Goal: Information Seeking & Learning: Learn about a topic

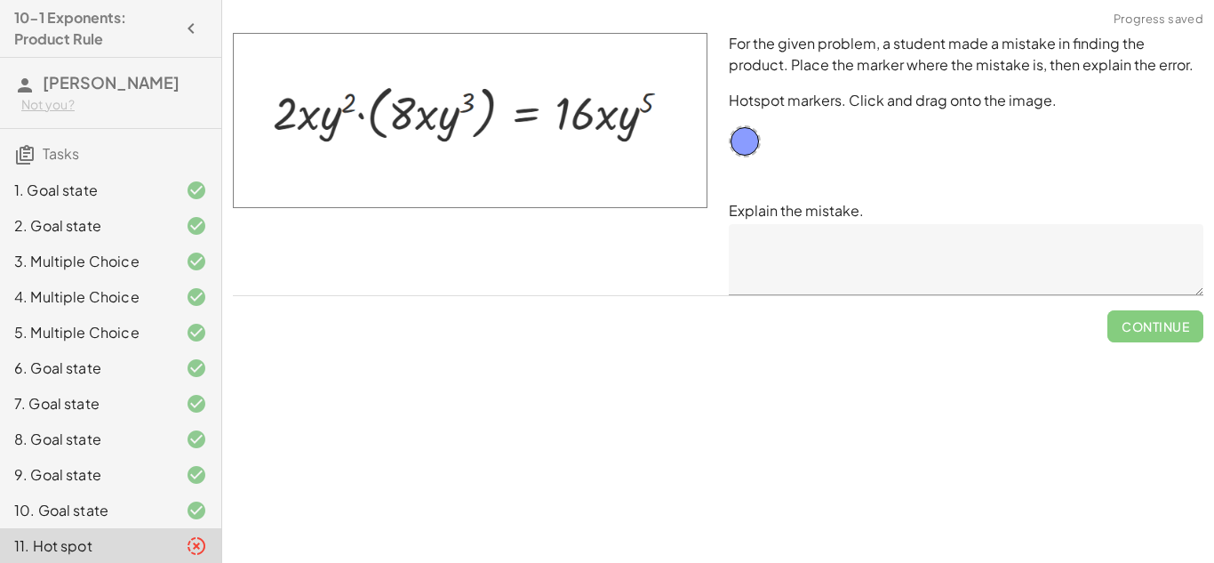
click at [0, 0] on div "For the given problem, a student made a mistake in finding the product. Place t…" at bounding box center [0, 0] width 0 height 0
click at [84, 244] on div "1. Goal state" at bounding box center [110, 262] width 221 height 36
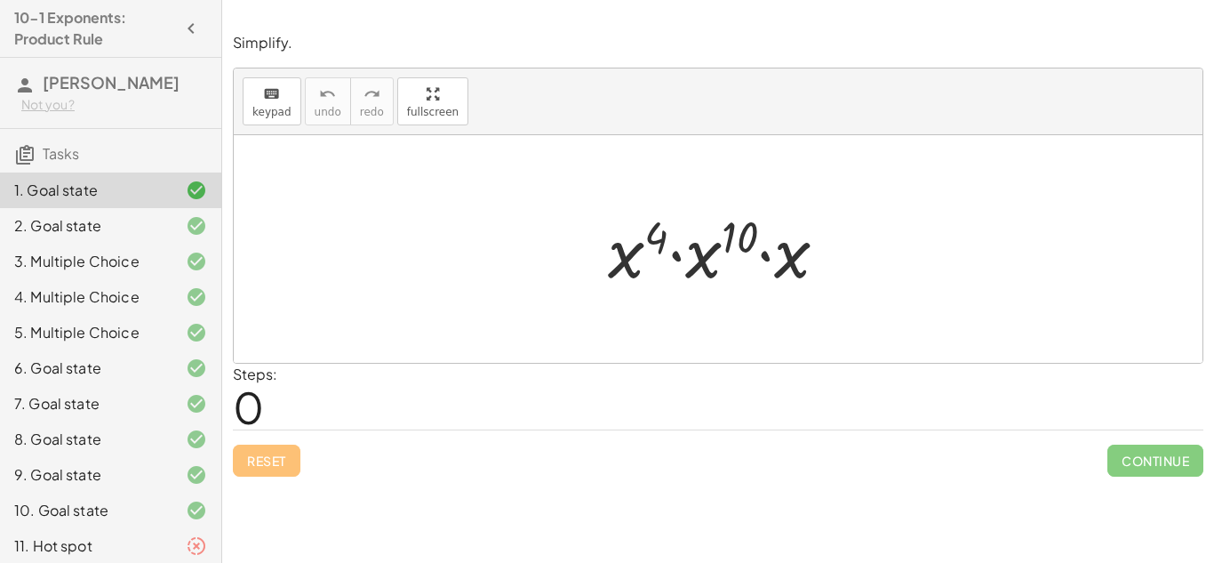
click at [154, 405] on div "7. Goal state" at bounding box center [85, 403] width 143 height 21
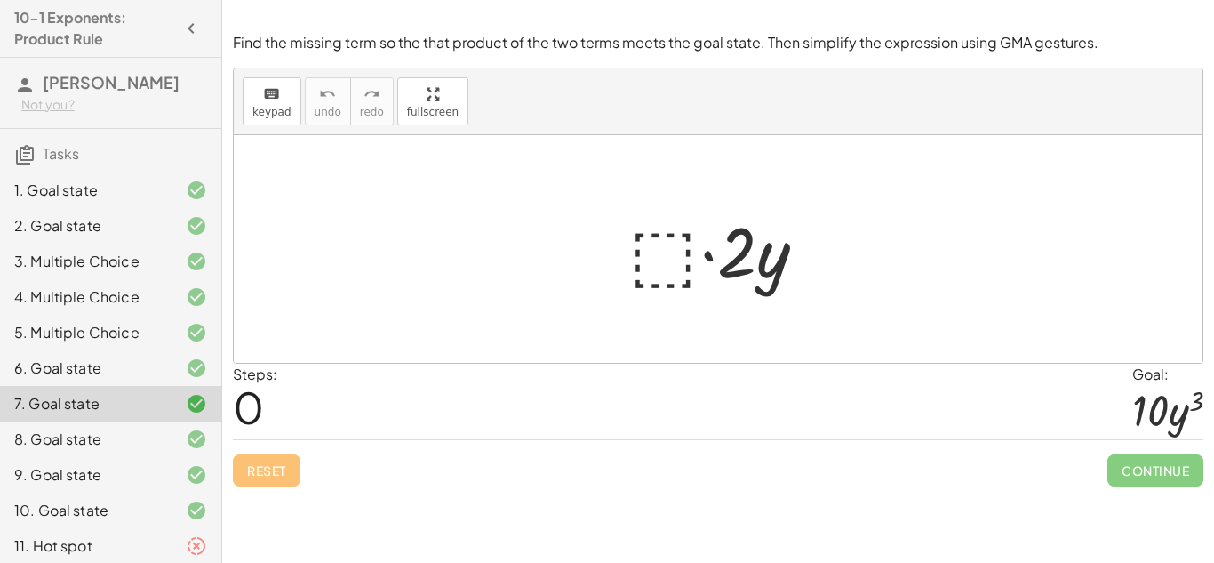
click at [188, 533] on div "11. Hot spot" at bounding box center [110, 546] width 221 height 36
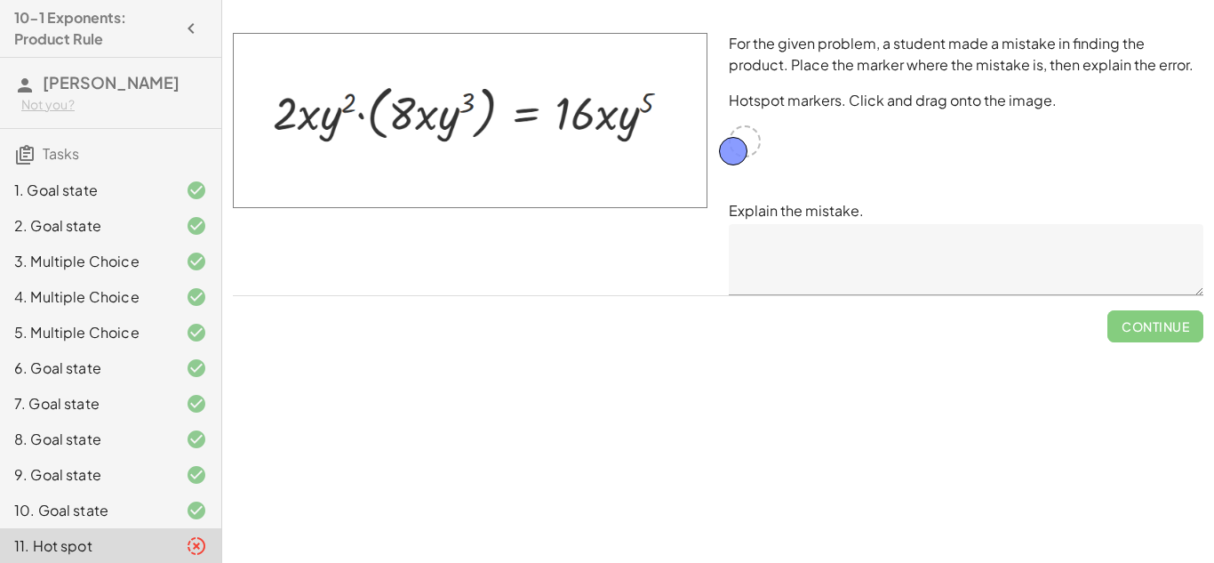
drag, startPoint x: 756, startPoint y: 138, endPoint x: 748, endPoint y: 143, distance: 9.6
click at [138, 386] on div "5. Multiple Choice" at bounding box center [110, 404] width 221 height 36
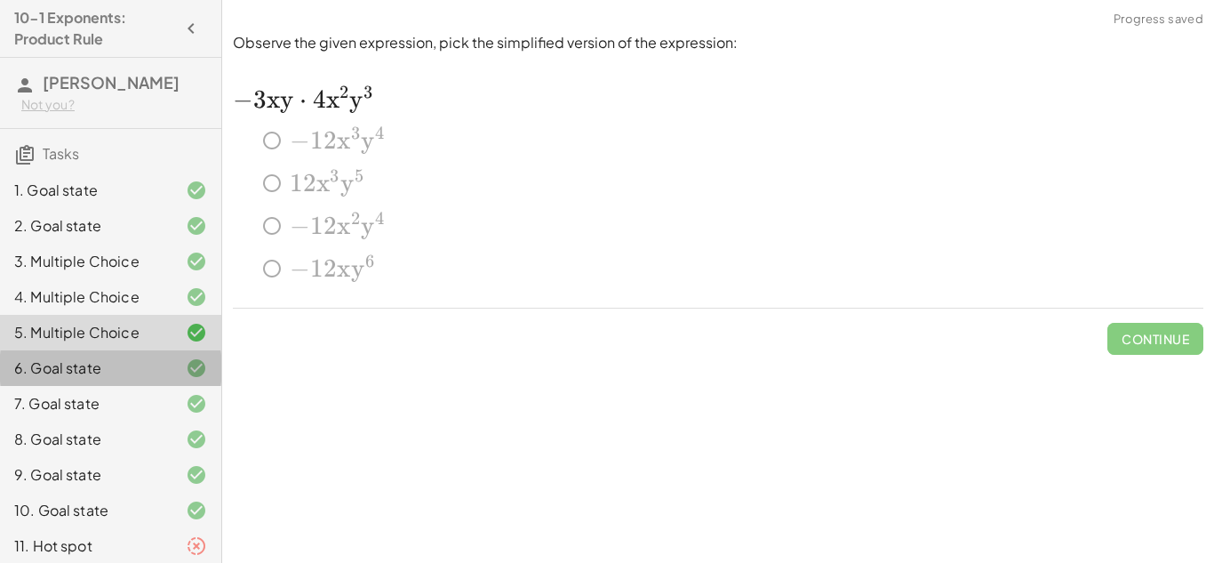
click at [126, 369] on div "6. Goal state" at bounding box center [85, 367] width 143 height 21
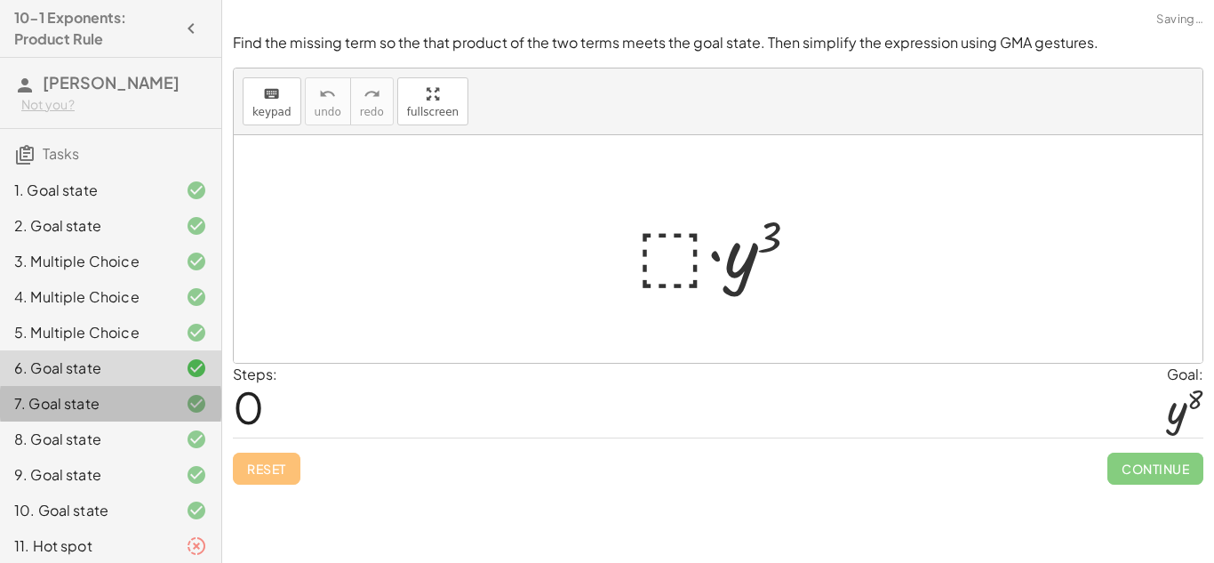
click at [124, 396] on div "7. Goal state" at bounding box center [85, 403] width 143 height 21
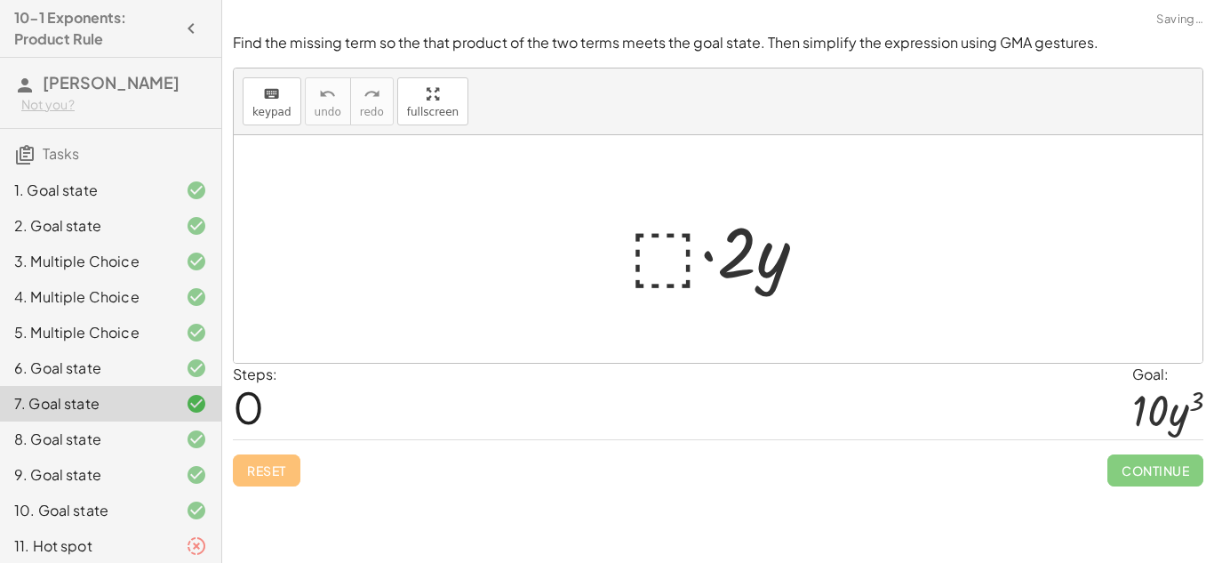
click at [120, 492] on div "8. Goal state" at bounding box center [110, 510] width 221 height 36
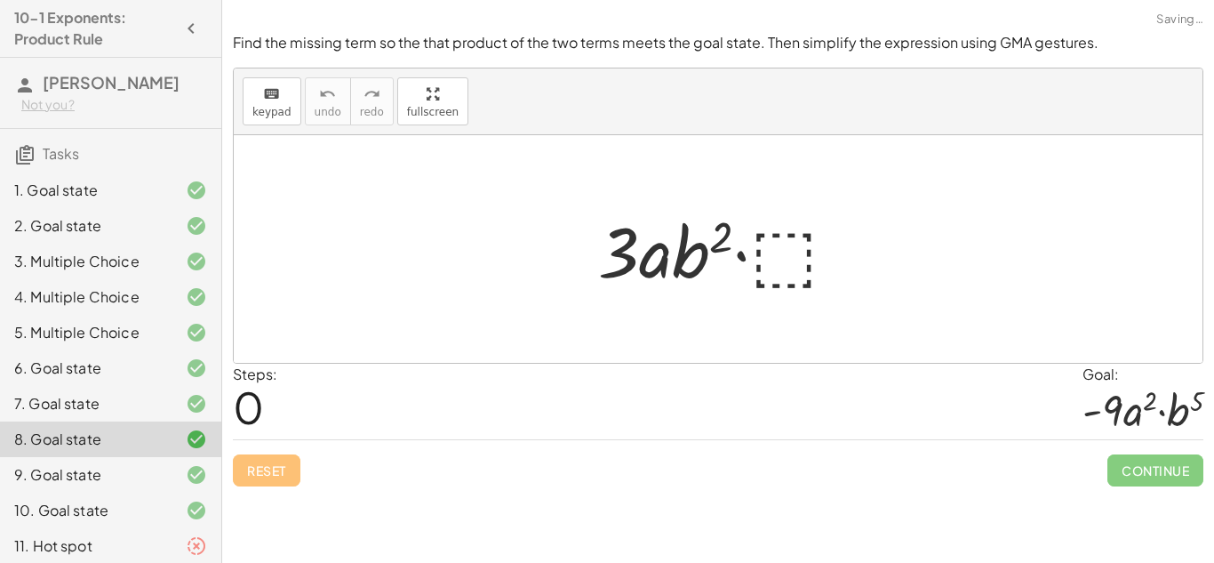
click at [120, 447] on div "8. Goal state" at bounding box center [85, 438] width 143 height 21
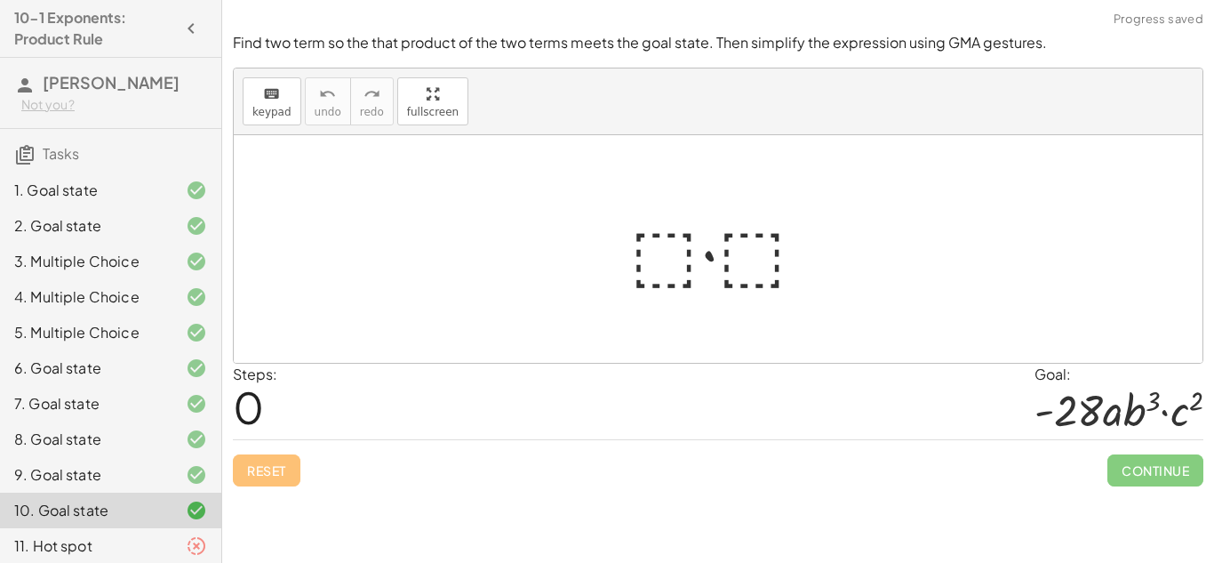
click at [195, 545] on icon at bounding box center [196, 545] width 21 height 21
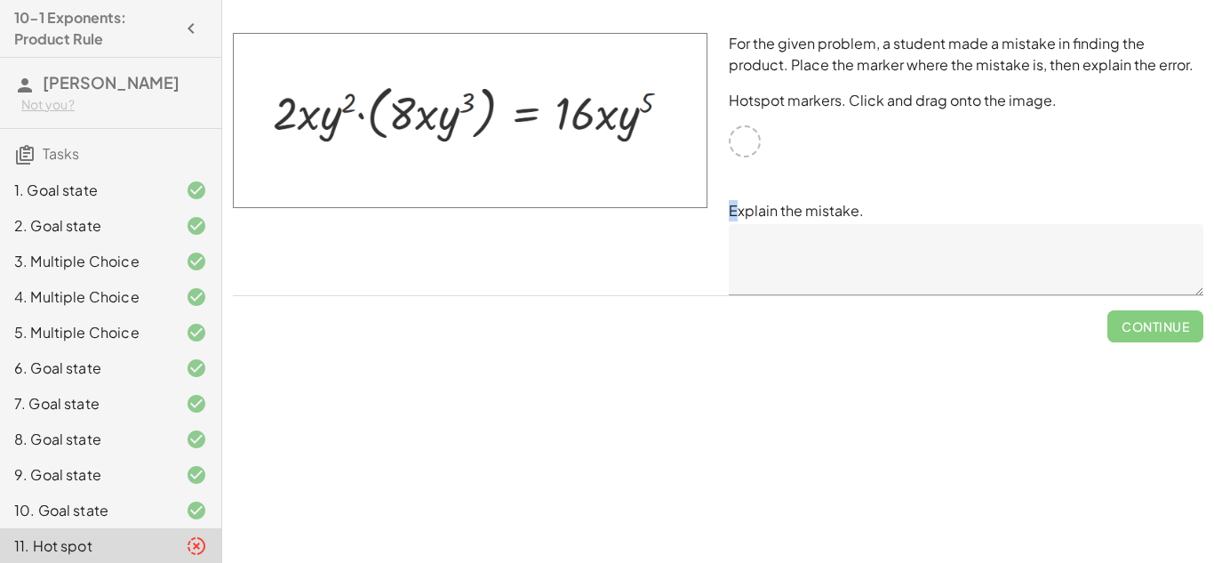
drag, startPoint x: 738, startPoint y: 133, endPoint x: 738, endPoint y: 188, distance: 55.1
click at [738, 188] on div "For the given problem, a student made a mistake in finding the product. Place t…" at bounding box center [966, 163] width 496 height 283
click at [38, 195] on div "1. Goal state" at bounding box center [85, 190] width 143 height 21
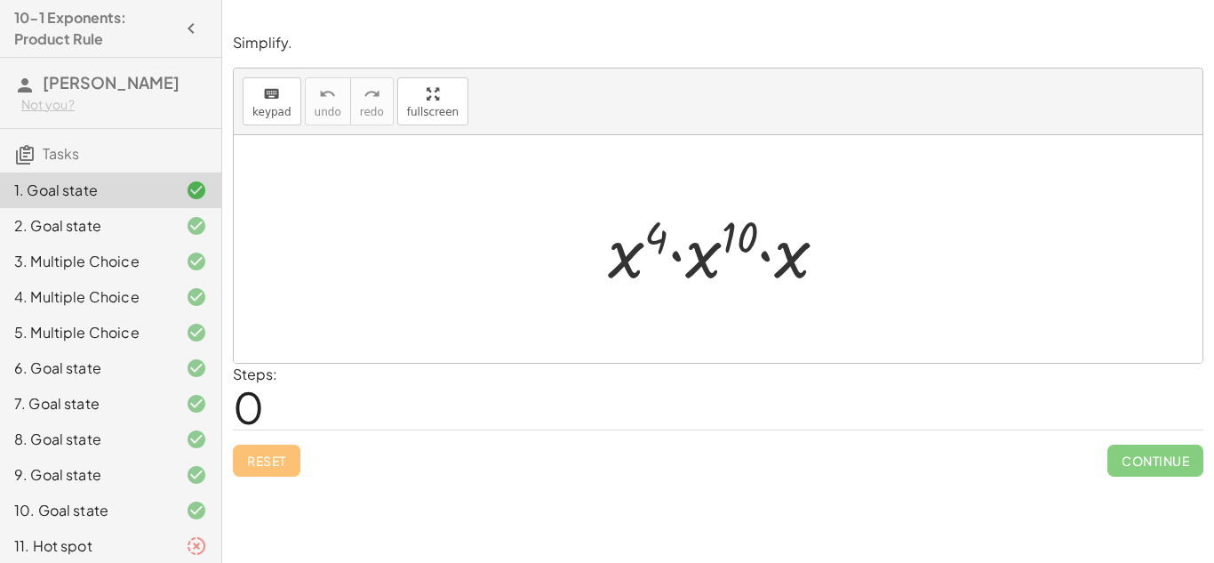
click at [129, 552] on div "11. Hot spot" at bounding box center [85, 545] width 143 height 21
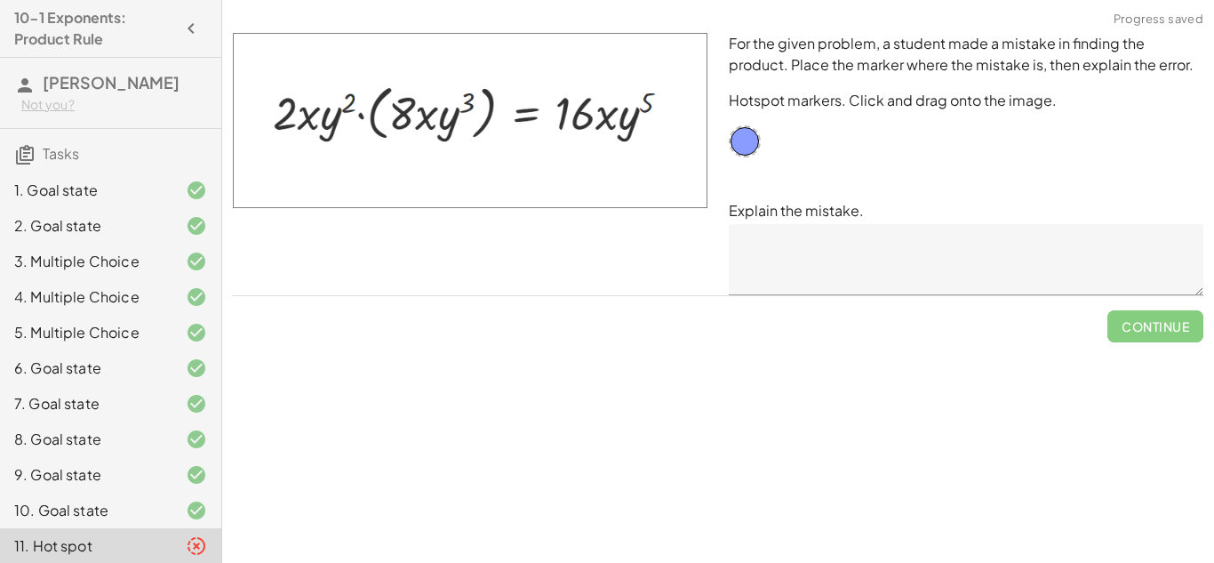
click at [101, 189] on div "1. Goal state" at bounding box center [85, 190] width 143 height 21
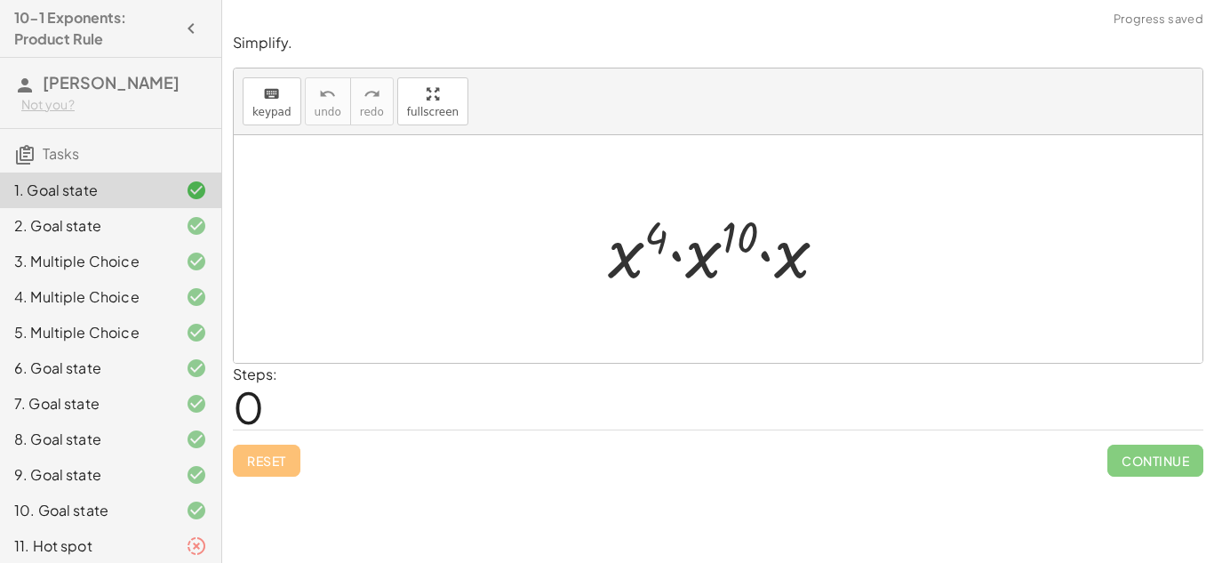
click at [108, 228] on div "2. Goal state" at bounding box center [85, 225] width 143 height 21
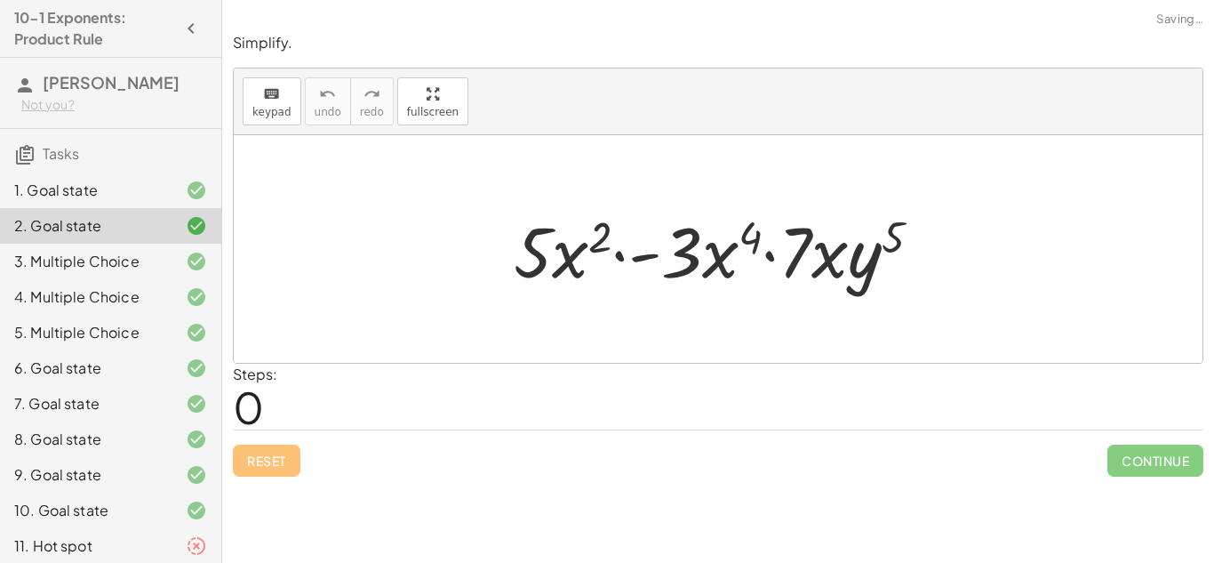
click at [109, 260] on div "3. Multiple Choice" at bounding box center [85, 261] width 143 height 21
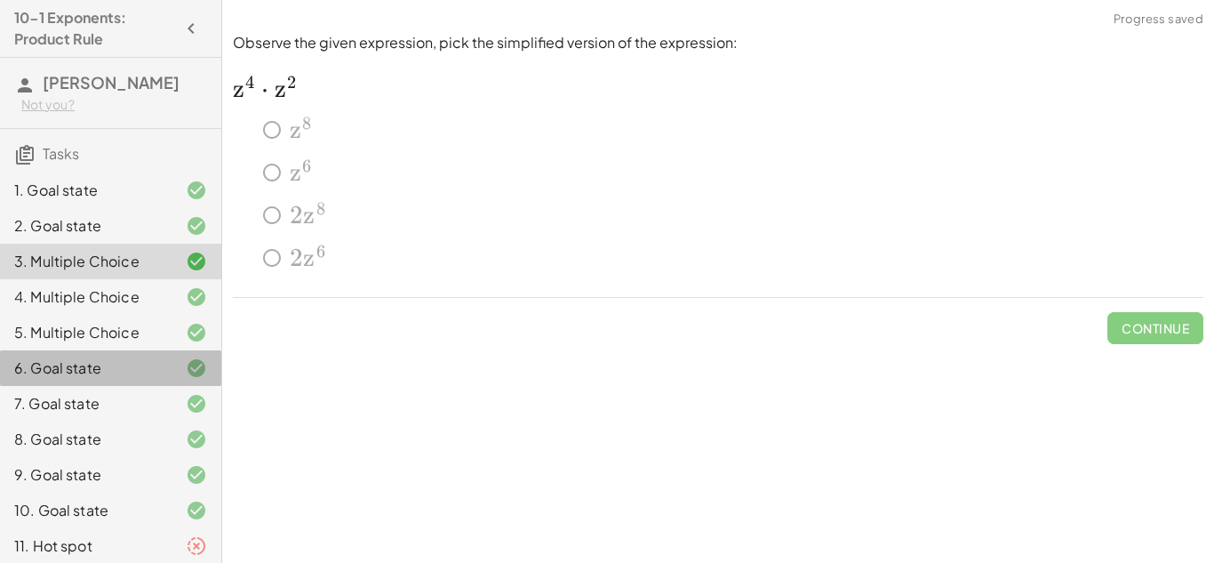
click at [108, 375] on div "6. Goal state" at bounding box center [85, 367] width 143 height 21
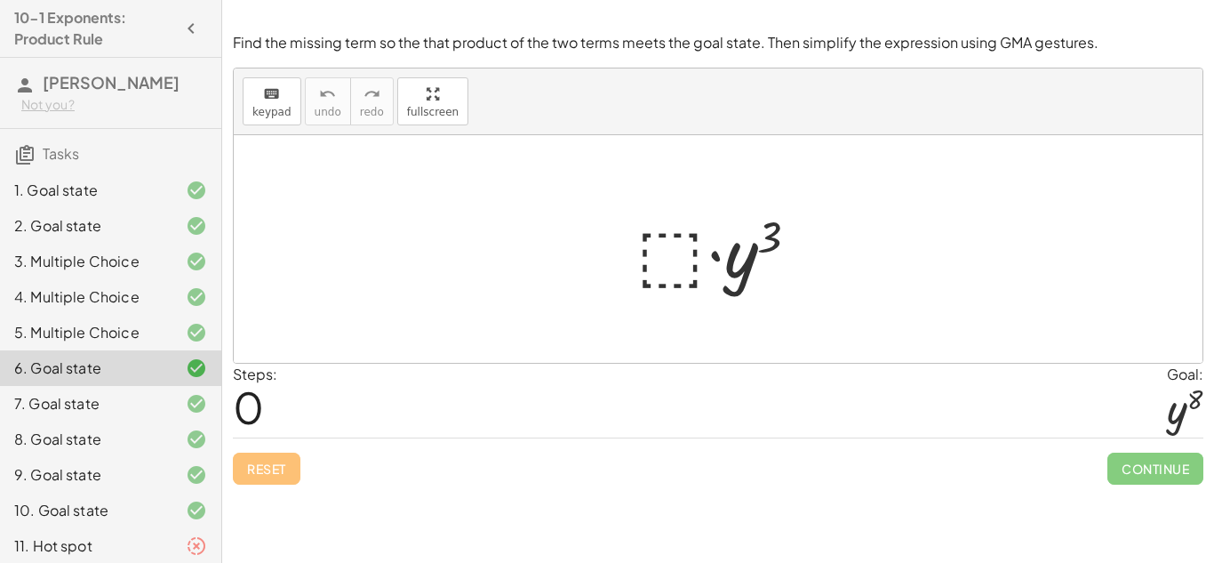
click at [779, 256] on div at bounding box center [724, 250] width 195 height 92
click at [145, 513] on div "10. Goal state" at bounding box center [85, 509] width 143 height 21
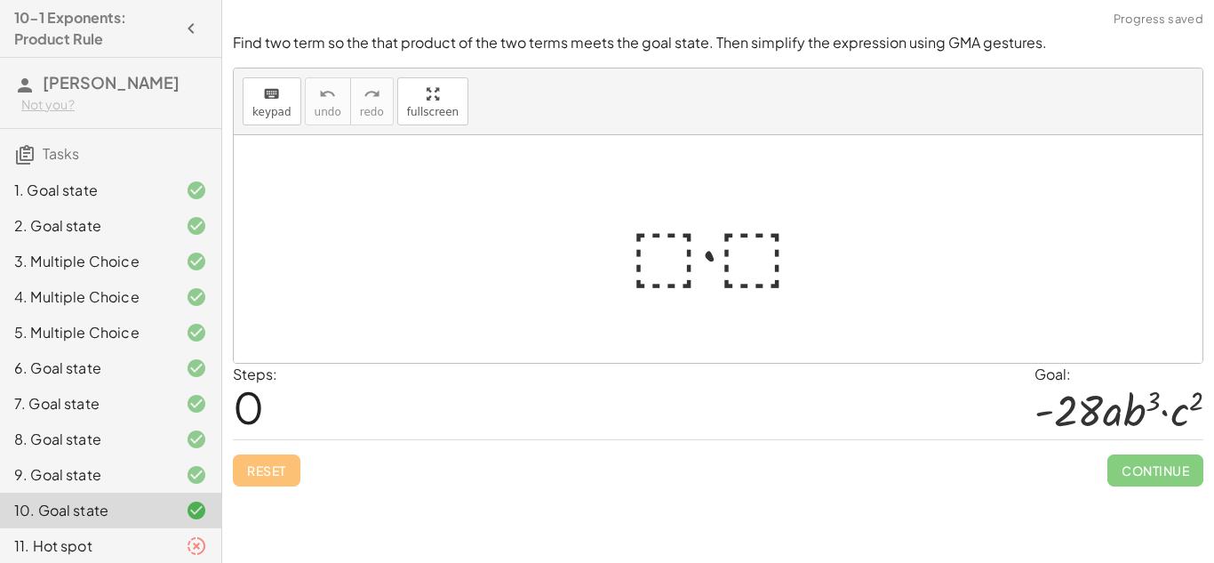
click at [151, 543] on div "11. Hot spot" at bounding box center [85, 545] width 143 height 21
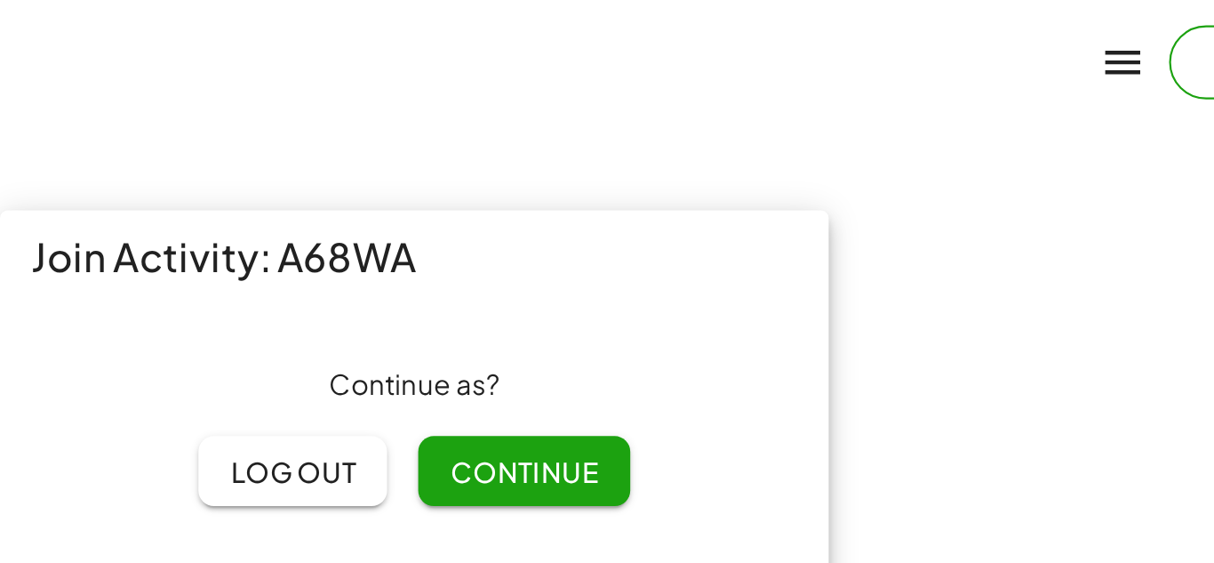
click at [626, 210] on span "Continue" at bounding box center [657, 215] width 68 height 16
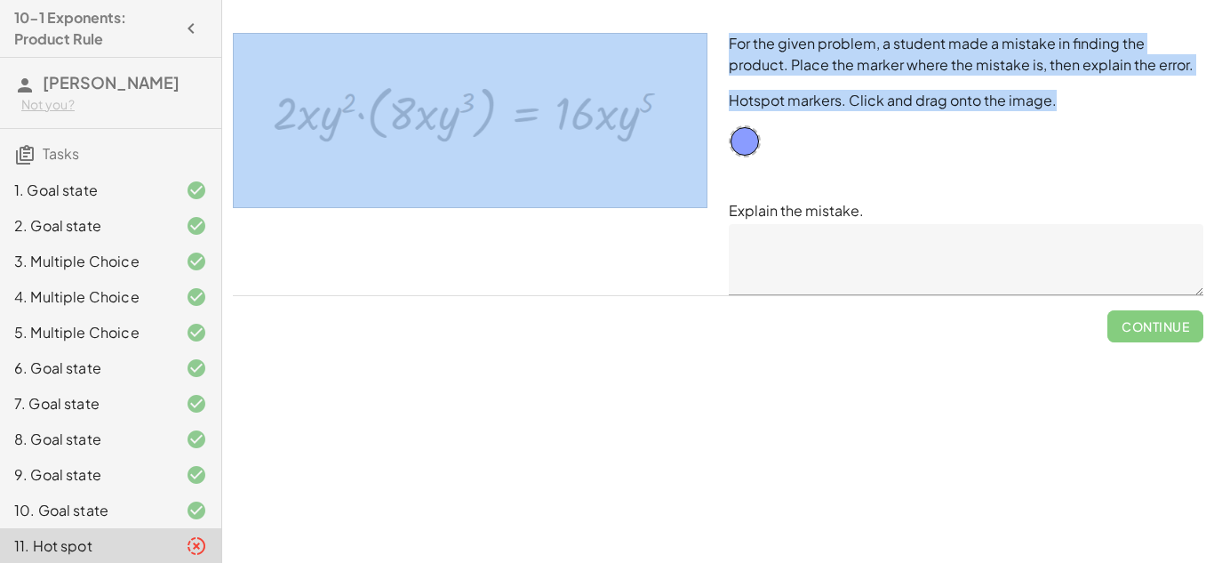
drag, startPoint x: 758, startPoint y: 148, endPoint x: 667, endPoint y: 139, distance: 92.1
click at [667, 139] on div "For the given problem, a student made a mistake in finding the product. Place t…" at bounding box center [718, 163] width 992 height 283
click at [667, 139] on img at bounding box center [470, 120] width 475 height 175
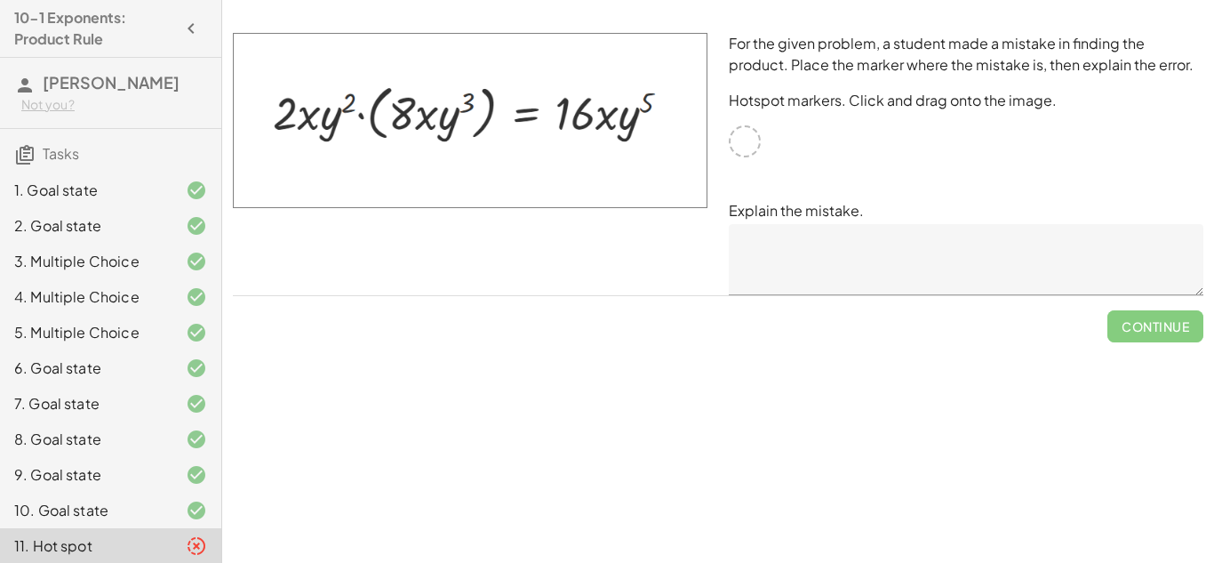
drag, startPoint x: 746, startPoint y: 135, endPoint x: 731, endPoint y: 134, distance: 16.0
click at [731, 134] on div at bounding box center [745, 141] width 32 height 32
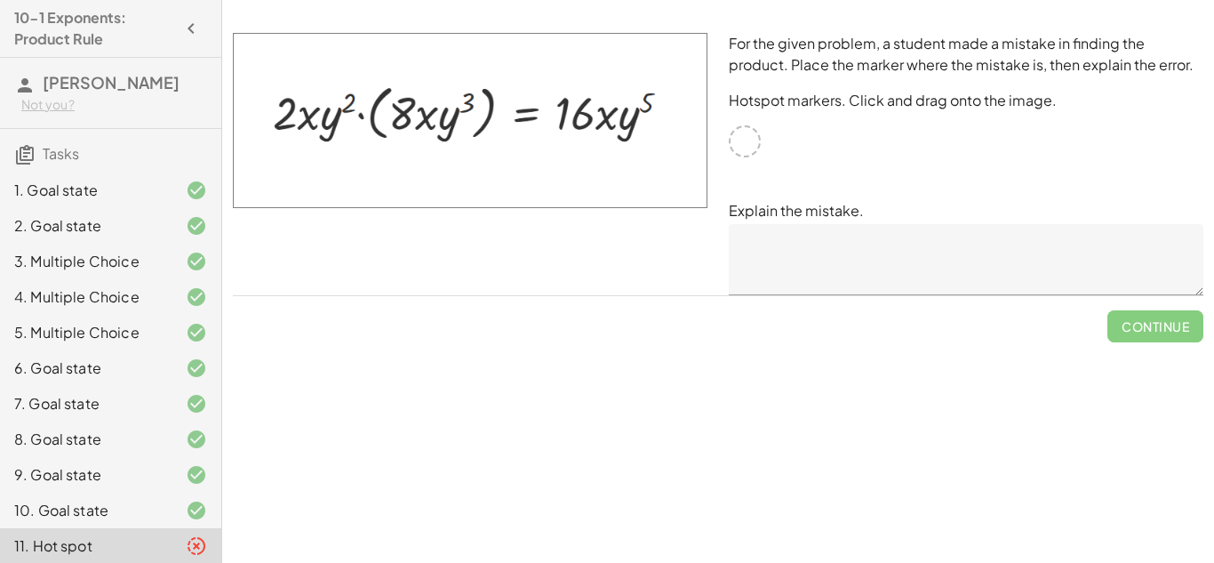
click at [731, 134] on div at bounding box center [745, 141] width 32 height 32
click at [650, 178] on img at bounding box center [470, 120] width 475 height 175
click at [597, 134] on img at bounding box center [470, 120] width 475 height 175
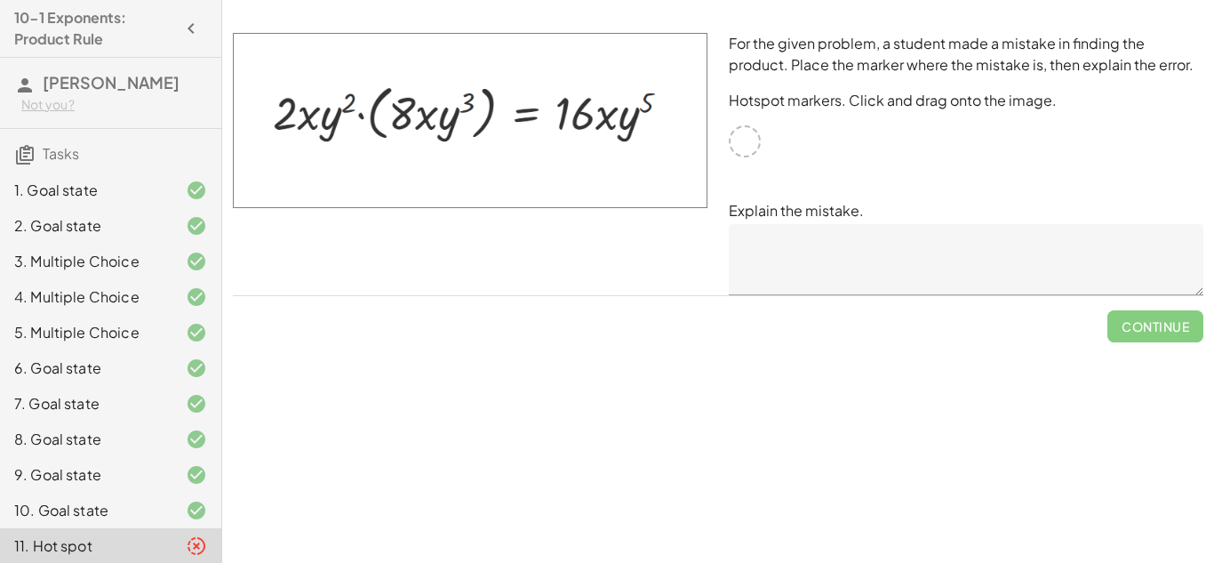
drag, startPoint x: 436, startPoint y: 129, endPoint x: 644, endPoint y: 202, distance: 220.4
click at [644, 202] on img at bounding box center [470, 120] width 475 height 175
click at [718, 138] on div "For the given problem, a student made a mistake in finding the product. Place t…" at bounding box center [966, 163] width 496 height 283
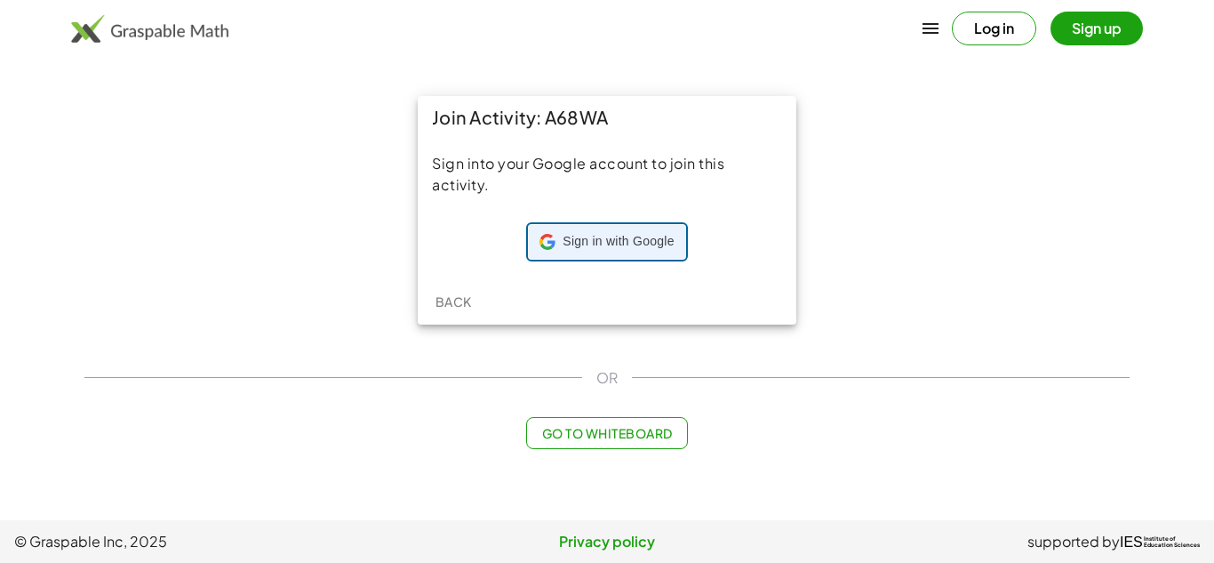
click at [611, 236] on span "Sign in with Google" at bounding box center [618, 242] width 111 height 18
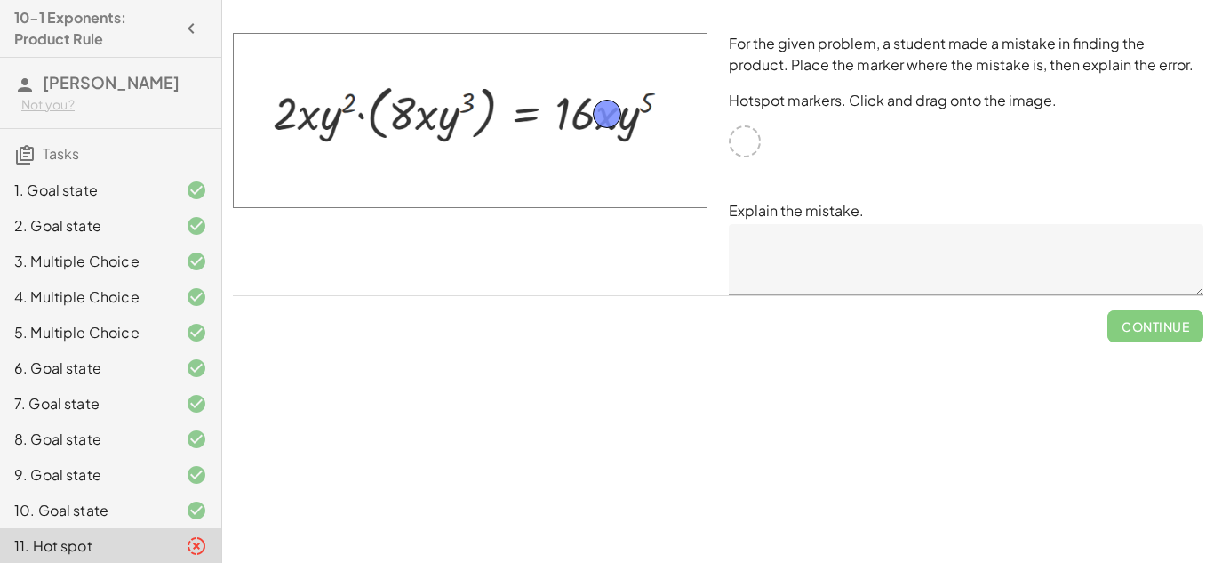
drag, startPoint x: 745, startPoint y: 143, endPoint x: 607, endPoint y: 116, distance: 140.5
click at [786, 232] on textarea at bounding box center [966, 259] width 475 height 71
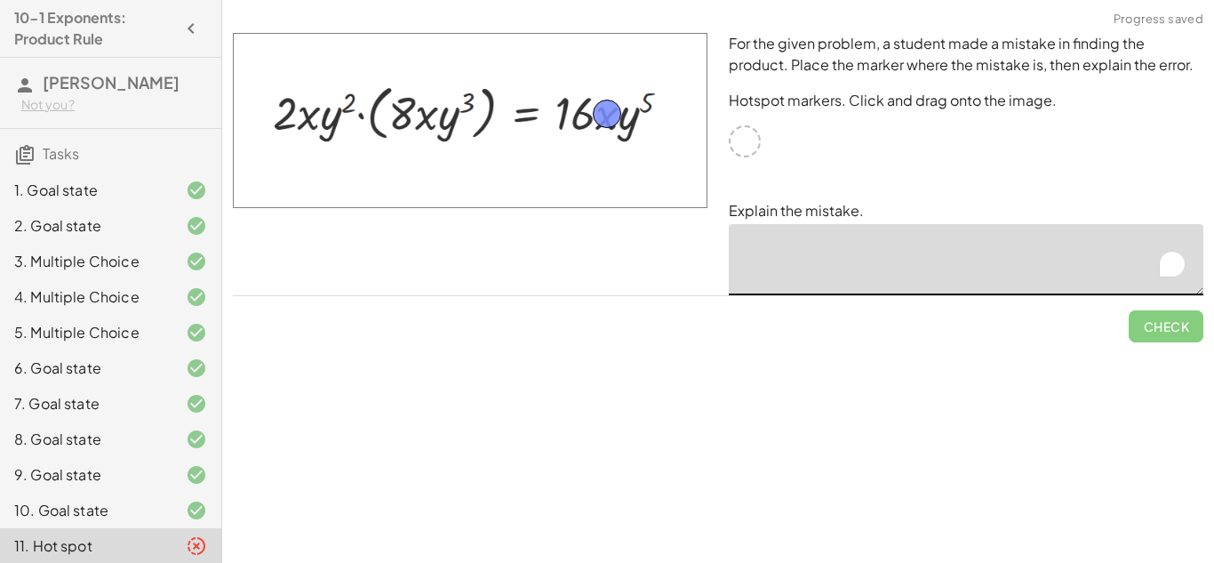
type textarea "*"
type textarea "**********"
click at [1187, 322] on span "Check" at bounding box center [1166, 326] width 46 height 16
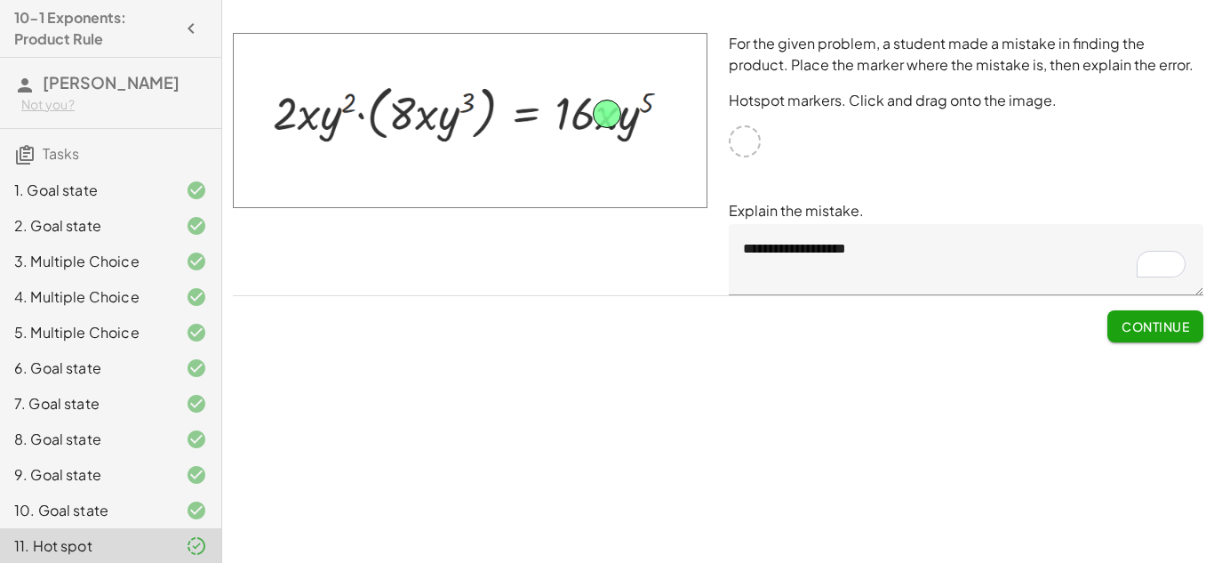
click at [1187, 322] on span "Continue" at bounding box center [1156, 326] width 68 height 16
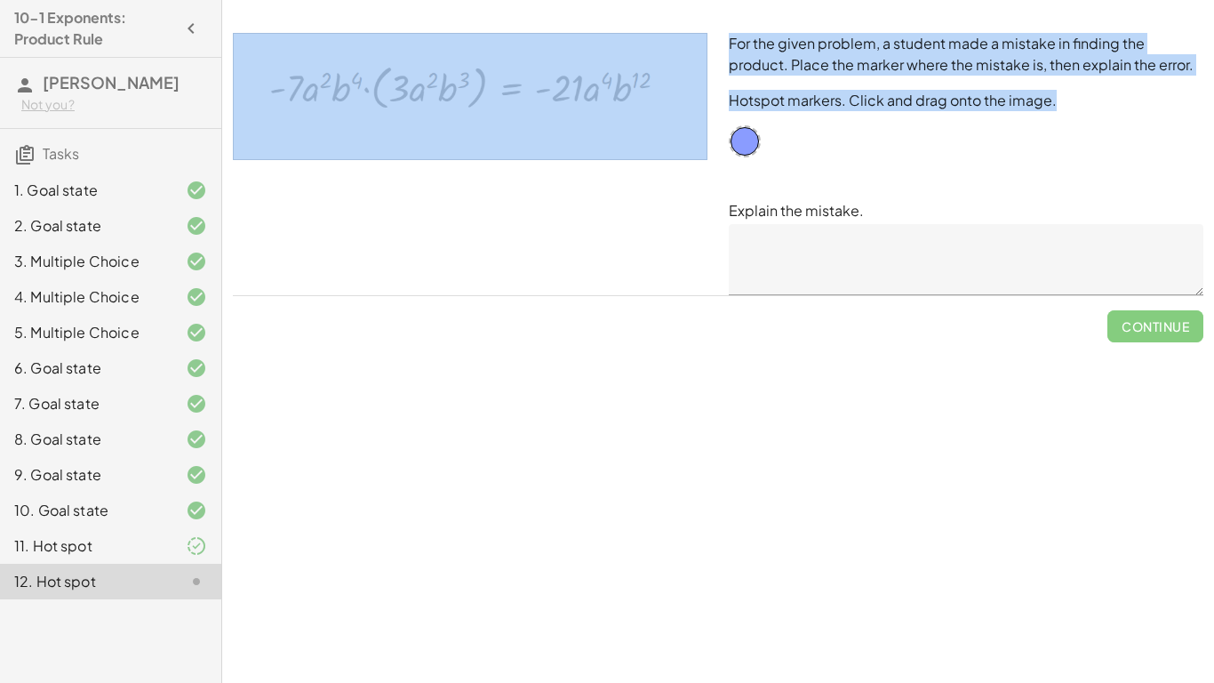
drag, startPoint x: 760, startPoint y: 142, endPoint x: 642, endPoint y: 69, distance: 138.9
click at [642, 69] on div "For the given problem, a student made a mistake in finding the product. Place t…" at bounding box center [718, 163] width 992 height 283
click at [746, 144] on div at bounding box center [745, 141] width 32 height 32
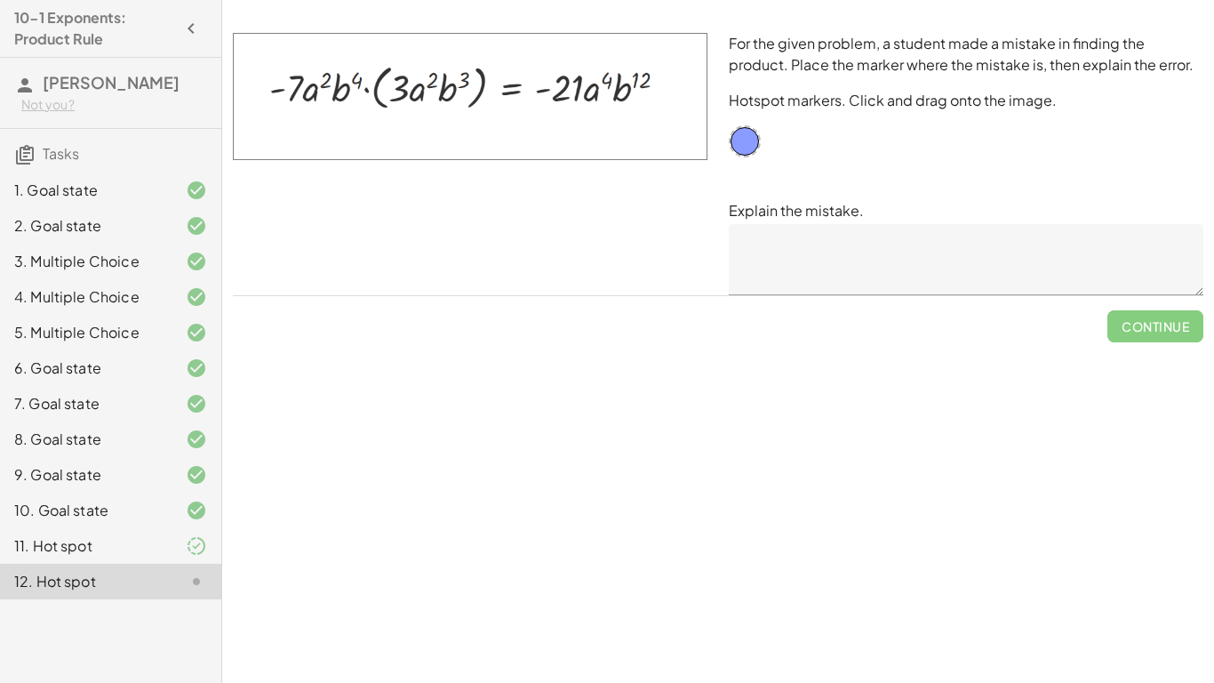
click at [661, 267] on div at bounding box center [470, 163] width 496 height 283
drag, startPoint x: 754, startPoint y: 141, endPoint x: 651, endPoint y: 83, distance: 118.6
click at [761, 253] on textarea at bounding box center [966, 259] width 475 height 71
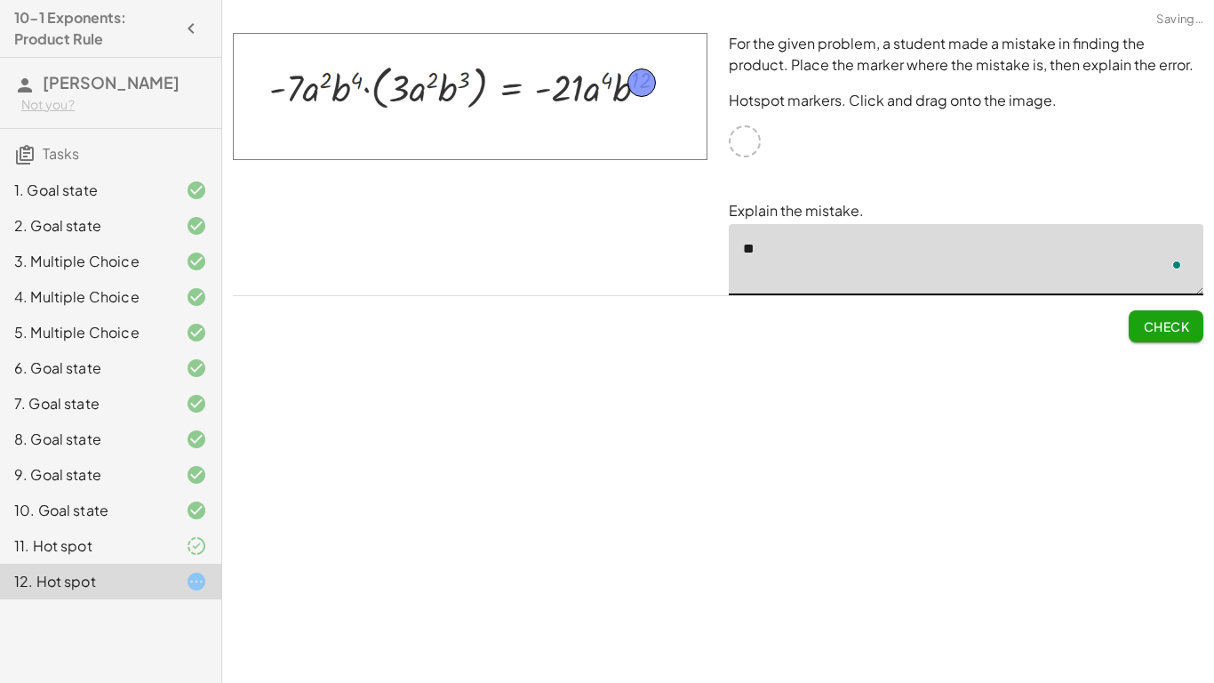
type textarea "*"
type textarea "**********"
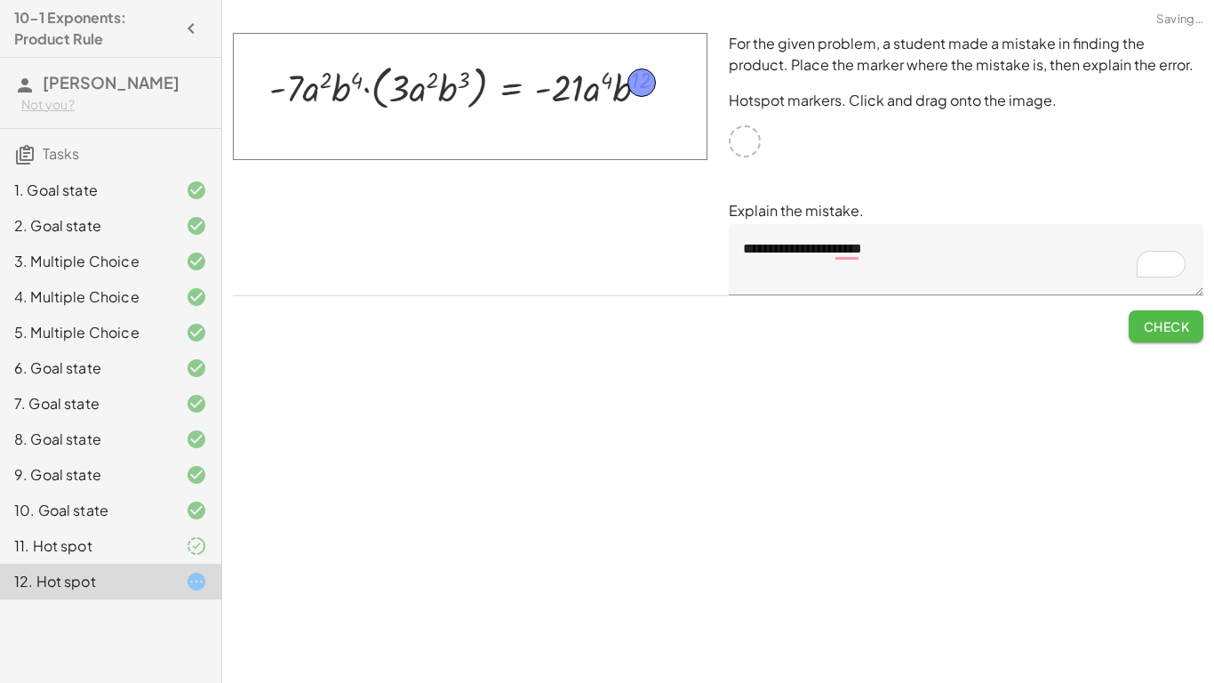
click at [1179, 325] on span "Check" at bounding box center [1166, 326] width 46 height 16
click at [1182, 331] on span "Continue" at bounding box center [1156, 326] width 68 height 16
